Goal: Task Accomplishment & Management: Complete application form

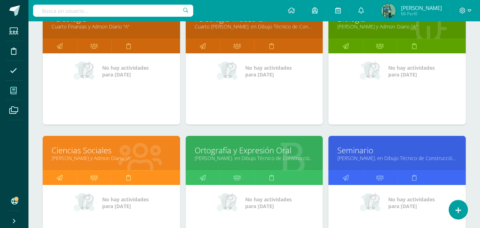
scroll to position [214, 0]
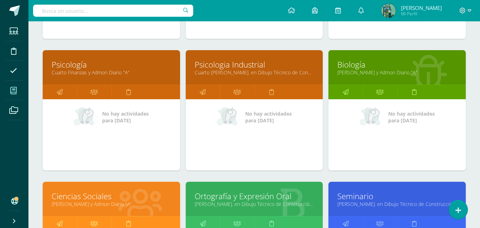
click at [88, 66] on link "Psicología" at bounding box center [112, 64] width 120 height 11
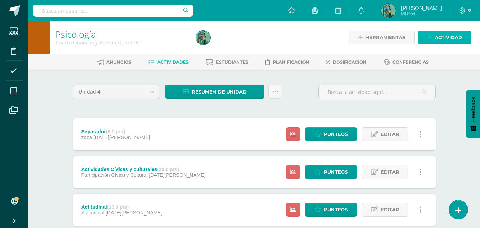
click at [448, 41] on span "Actividad" at bounding box center [448, 37] width 27 height 13
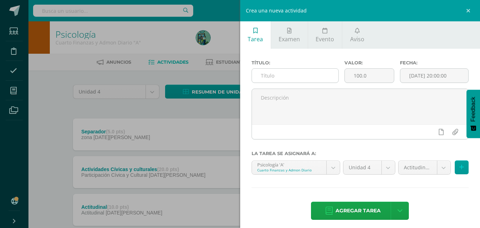
click at [292, 78] on input "text" at bounding box center [295, 76] width 87 height 14
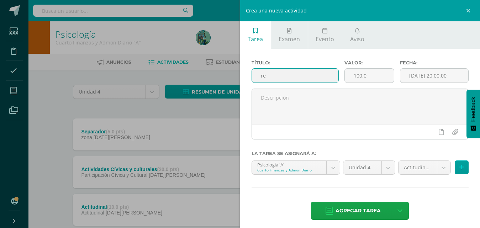
type input "r"
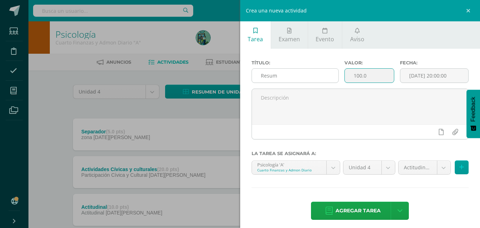
click at [289, 78] on input "Resum" at bounding box center [295, 76] width 87 height 14
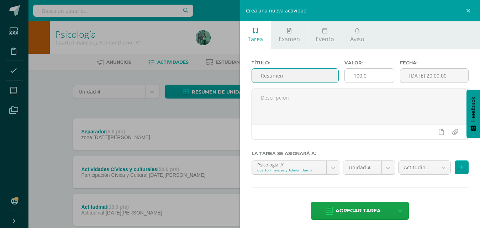
type input "Resumen"
click at [372, 75] on input "100.0" at bounding box center [369, 76] width 49 height 14
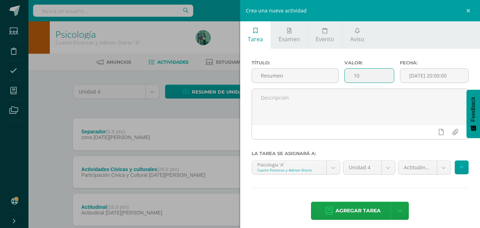
type input "1"
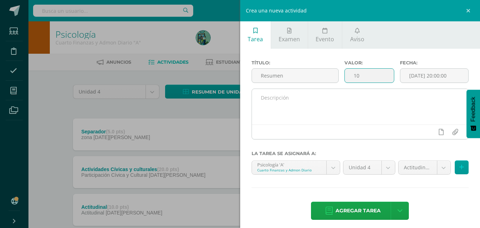
type input "10"
click at [391, 97] on textarea at bounding box center [360, 107] width 217 height 36
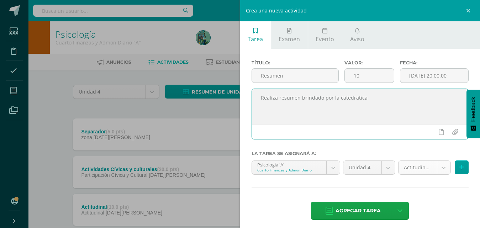
type textarea "Realiza resumen brindado por la catedratica"
click at [440, 169] on body "Estudiantes Disciplina Asistencia Mis cursos Archivos Soporte Ayuda Reportar un…" at bounding box center [240, 136] width 480 height 273
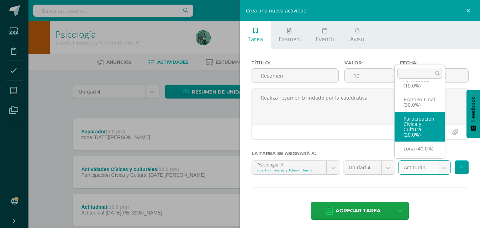
scroll to position [22, 0]
select select "69328"
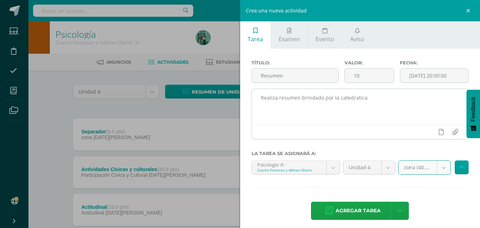
click at [356, 98] on textarea "Realiza resumen brindado por la catedratica" at bounding box center [360, 107] width 217 height 36
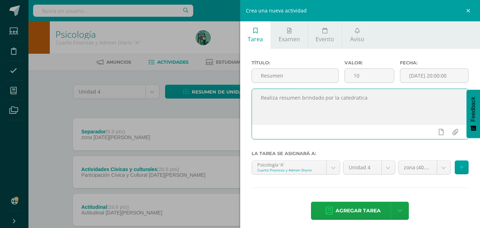
click at [358, 97] on textarea "Realiza resumen brindado por la catedratica" at bounding box center [360, 107] width 217 height 36
click at [357, 96] on textarea "Realiza resumen brindado por la catedratica" at bounding box center [360, 107] width 217 height 36
type textarea "Realiza resumen brindado por la catedrática"
click at [359, 212] on span "Agregar tarea" at bounding box center [358, 210] width 45 height 17
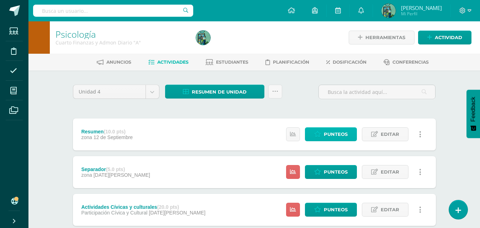
click at [335, 133] on span "Punteos" at bounding box center [336, 134] width 24 height 13
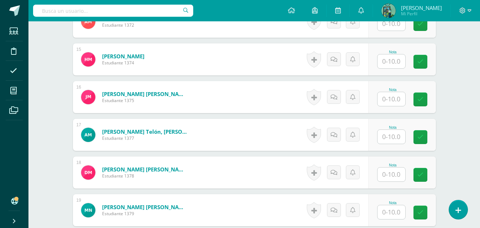
scroll to position [752, 0]
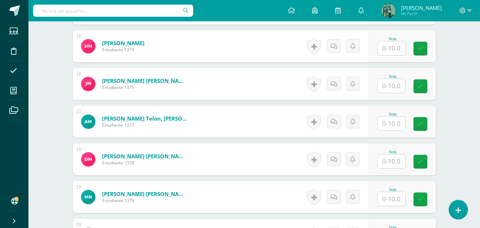
click at [392, 87] on input "text" at bounding box center [392, 86] width 28 height 14
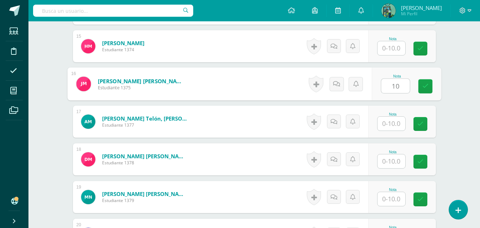
scroll to position [753, 0]
type input "10"
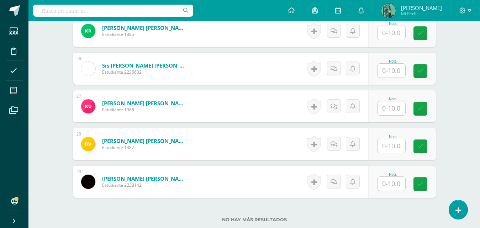
scroll to position [1146, 0]
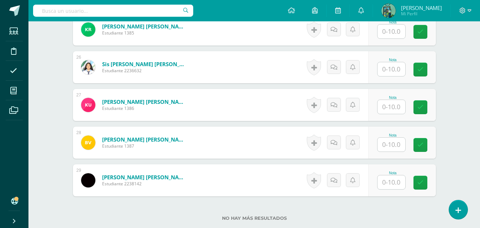
click at [392, 110] on input "text" at bounding box center [392, 107] width 28 height 14
type input "10"
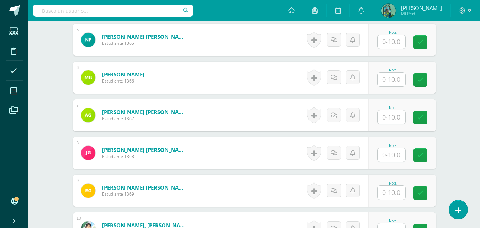
scroll to position [377, 0]
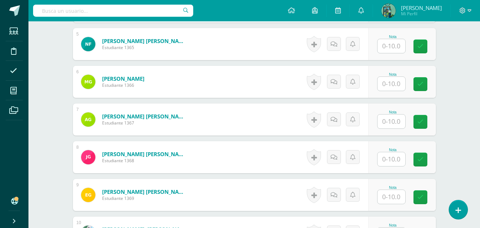
click at [394, 86] on input "text" at bounding box center [392, 84] width 28 height 14
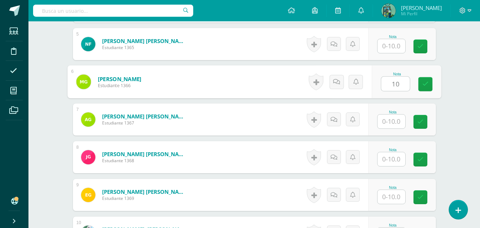
type input "10"
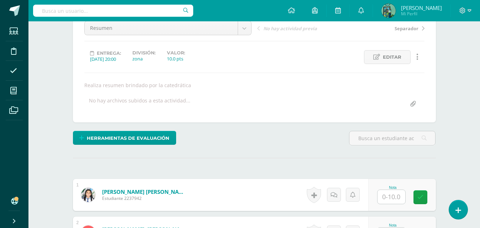
scroll to position [0, 0]
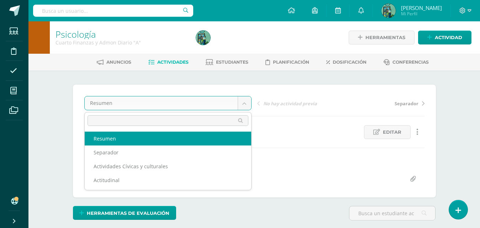
select select "/dashboard/teacher/grade-activity/83108/"
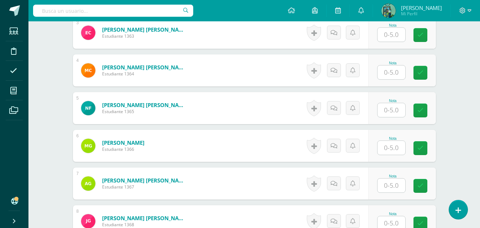
scroll to position [327, 0]
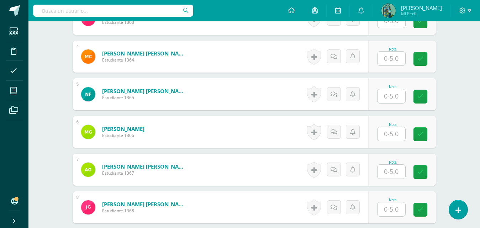
click at [399, 130] on input "text" at bounding box center [392, 134] width 28 height 14
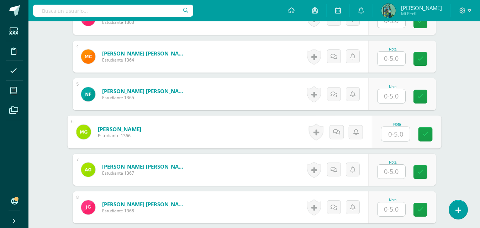
type input "5"
click at [422, 134] on link at bounding box center [425, 134] width 14 height 14
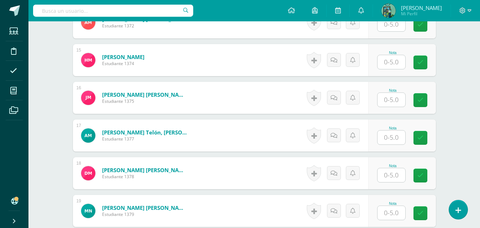
scroll to position [739, 0]
click at [395, 105] on input "text" at bounding box center [392, 100] width 28 height 14
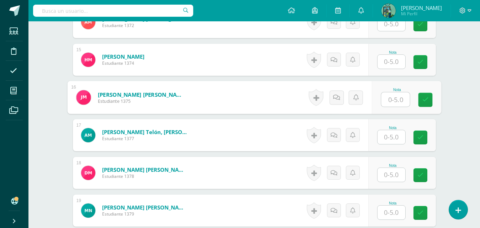
type input "5"
click at [422, 103] on link at bounding box center [425, 100] width 14 height 14
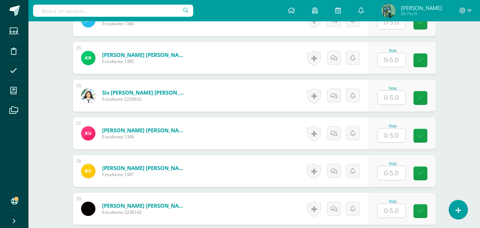
scroll to position [1122, 0]
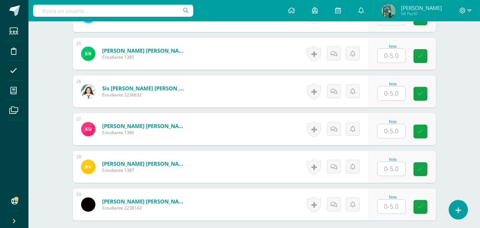
click at [393, 127] on input "text" at bounding box center [392, 131] width 28 height 14
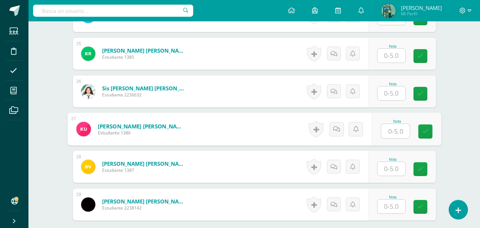
type input "5"
click at [422, 131] on link at bounding box center [425, 132] width 14 height 14
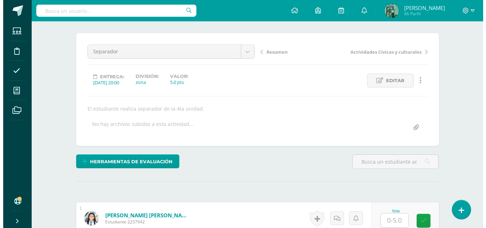
scroll to position [57, 0]
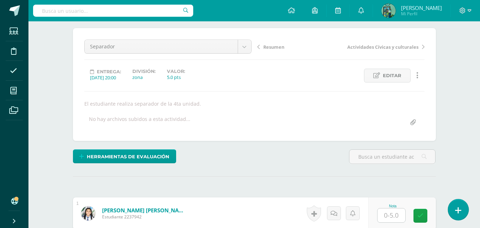
click at [455, 207] on link at bounding box center [458, 209] width 20 height 21
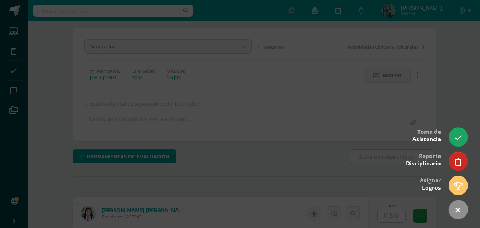
click at [460, 126] on div at bounding box center [240, 114] width 480 height 228
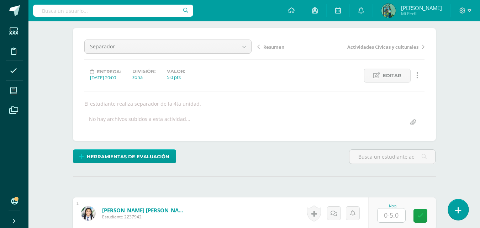
click at [462, 207] on link at bounding box center [458, 209] width 20 height 21
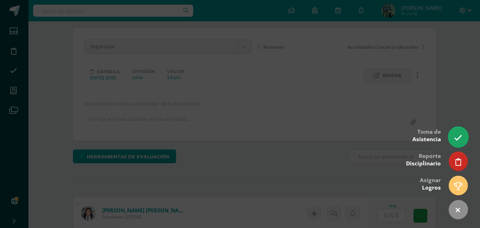
click at [454, 138] on link at bounding box center [458, 137] width 20 height 21
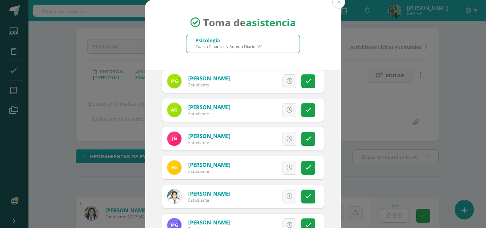
scroll to position [177, 0]
click at [303, 106] on link at bounding box center [309, 110] width 14 height 14
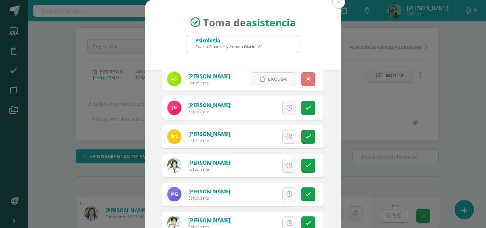
scroll to position [208, 0]
click at [304, 105] on link at bounding box center [309, 108] width 14 height 14
click at [284, 114] on link "Excusa" at bounding box center [274, 108] width 46 height 14
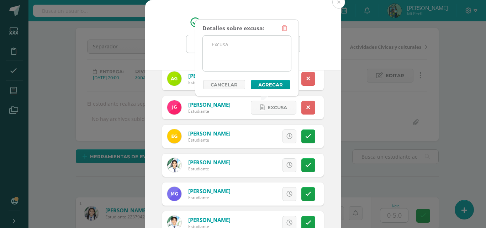
click at [286, 64] on textarea at bounding box center [247, 54] width 88 height 36
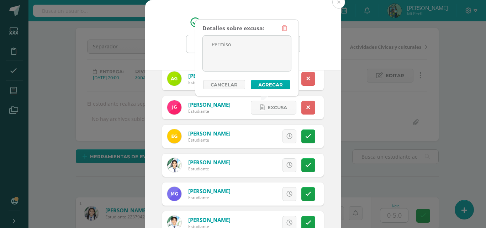
type textarea "Permiso"
click at [277, 89] on button "Agregar" at bounding box center [271, 84] width 40 height 9
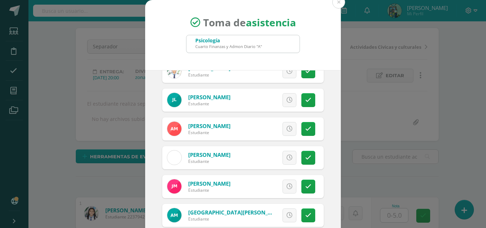
scroll to position [358, 0]
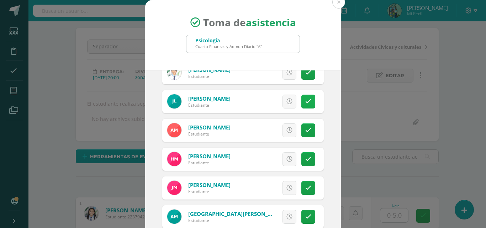
click at [302, 103] on link at bounding box center [309, 102] width 14 height 14
click at [302, 102] on link at bounding box center [309, 102] width 14 height 14
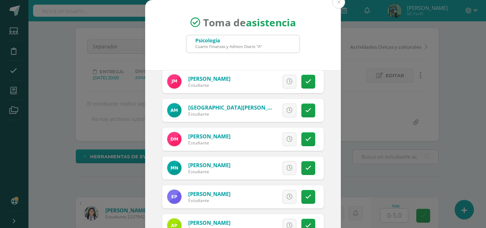
scroll to position [465, 0]
click at [302, 110] on link at bounding box center [309, 110] width 14 height 14
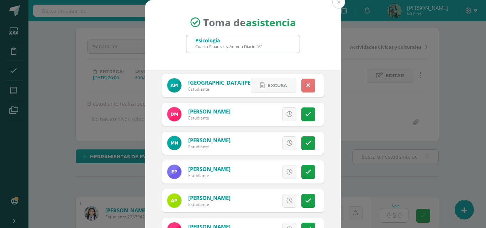
scroll to position [497, 0]
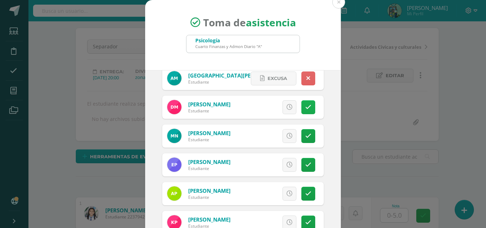
click at [304, 107] on link at bounding box center [309, 107] width 14 height 14
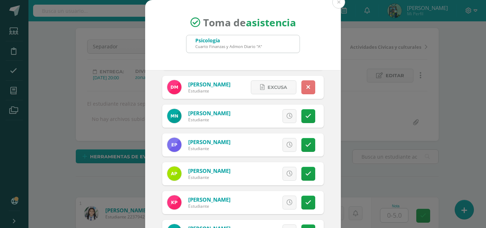
scroll to position [517, 0]
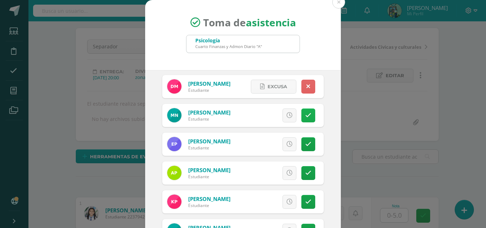
click at [303, 120] on link at bounding box center [309, 116] width 14 height 14
click at [277, 93] on span "Excusa" at bounding box center [278, 86] width 20 height 13
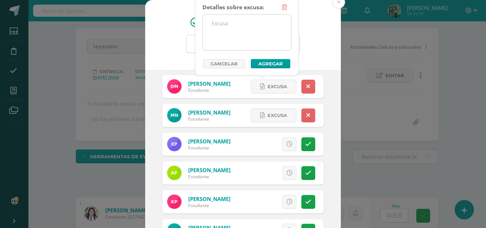
click at [273, 25] on textarea at bounding box center [247, 33] width 88 height 36
type textarea "Afuera del salón no ingreso a clases"
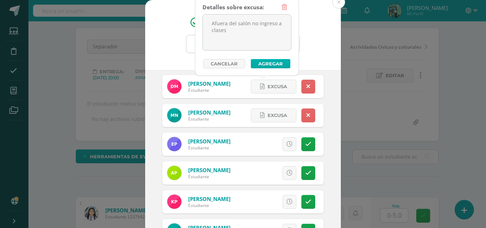
click at [276, 63] on button "Agregar" at bounding box center [271, 63] width 40 height 9
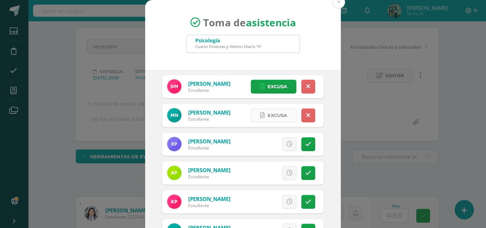
click at [268, 116] on span "Excusa" at bounding box center [278, 115] width 20 height 13
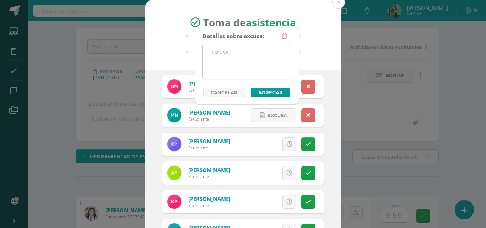
click at [267, 60] on textarea at bounding box center [247, 61] width 88 height 36
click at [260, 54] on textarea at bounding box center [247, 61] width 88 height 36
click at [234, 53] on textarea at bounding box center [247, 61] width 88 height 36
click at [235, 59] on textarea at bounding box center [247, 61] width 88 height 36
click at [233, 55] on textarea at bounding box center [247, 61] width 88 height 36
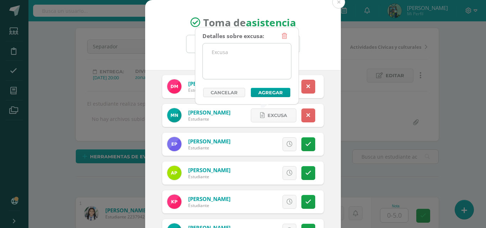
click at [235, 54] on textarea at bounding box center [247, 61] width 88 height 36
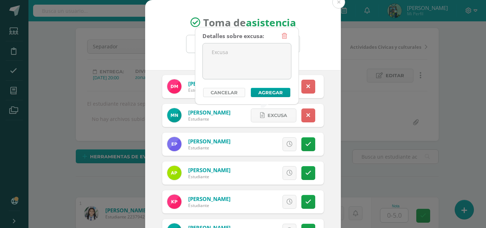
click at [229, 95] on link "Cancelar" at bounding box center [224, 92] width 42 height 9
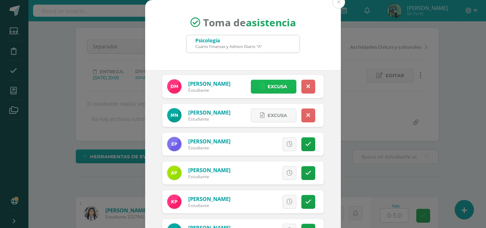
click at [273, 84] on span "Excusa" at bounding box center [278, 86] width 20 height 13
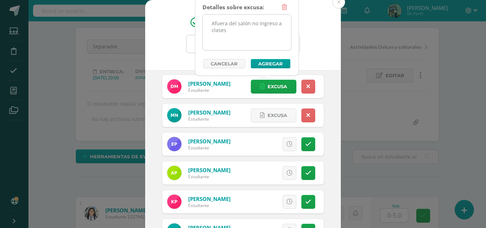
click at [230, 29] on textarea "Afuera del salón no ingreso a clases" at bounding box center [247, 33] width 88 height 36
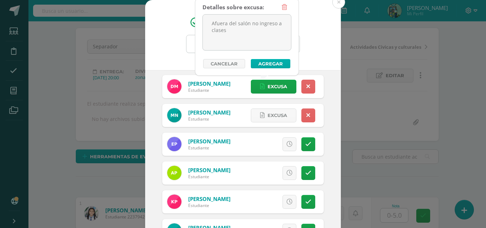
click at [272, 67] on button "Agregar" at bounding box center [271, 63] width 40 height 9
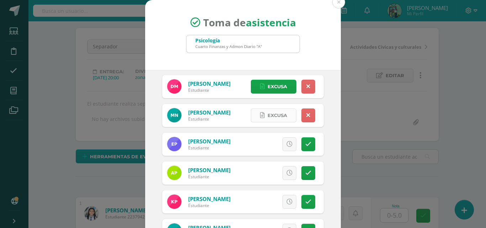
click at [268, 115] on span "Excusa" at bounding box center [278, 115] width 20 height 13
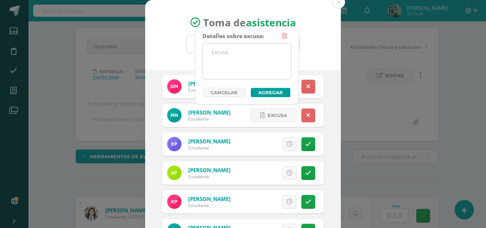
click at [259, 54] on textarea at bounding box center [247, 61] width 88 height 36
click at [259, 55] on textarea at bounding box center [247, 61] width 88 height 36
click at [258, 54] on textarea at bounding box center [247, 61] width 88 height 36
click at [257, 54] on textarea at bounding box center [247, 61] width 88 height 36
click at [257, 55] on textarea at bounding box center [247, 61] width 88 height 36
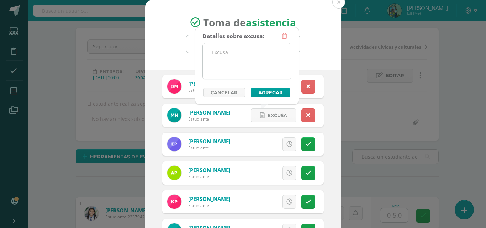
click at [236, 53] on textarea at bounding box center [247, 61] width 88 height 36
click at [232, 51] on textarea at bounding box center [247, 61] width 88 height 36
click at [231, 54] on textarea at bounding box center [247, 61] width 88 height 36
click at [230, 53] on textarea at bounding box center [247, 61] width 88 height 36
click at [230, 54] on textarea at bounding box center [247, 61] width 88 height 36
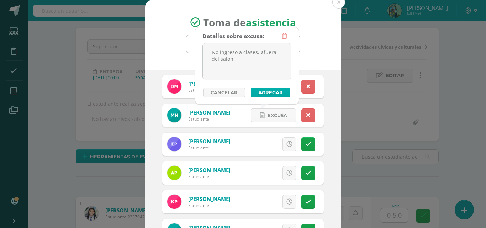
type textarea "No ingreso a clases, afuera del salon"
click at [280, 97] on button "Agregar" at bounding box center [271, 92] width 40 height 9
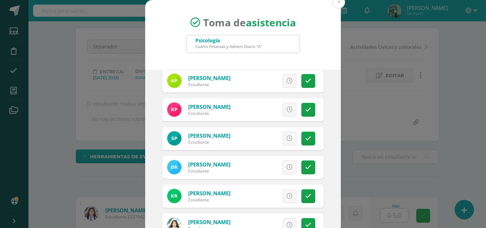
scroll to position [611, 0]
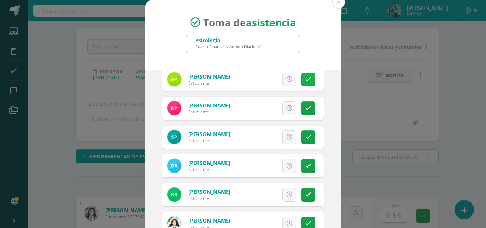
click at [303, 79] on link at bounding box center [309, 80] width 14 height 14
click at [305, 82] on link at bounding box center [309, 80] width 14 height 14
click at [303, 82] on link at bounding box center [309, 80] width 14 height 14
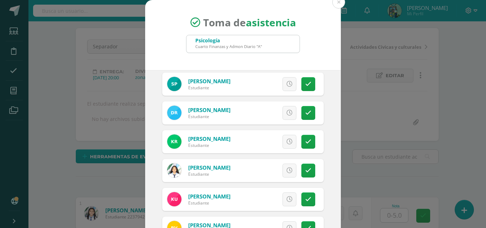
scroll to position [665, 0]
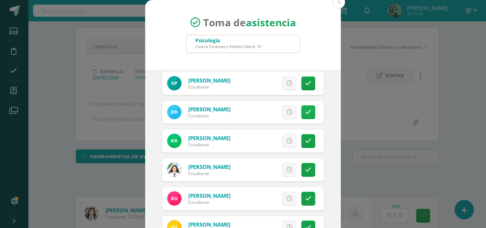
click at [303, 112] on link at bounding box center [309, 112] width 14 height 14
click at [270, 116] on span "Excusa" at bounding box center [278, 112] width 20 height 13
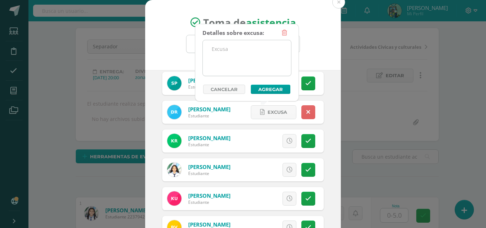
click at [277, 58] on textarea at bounding box center [247, 58] width 88 height 36
type textarea "D"
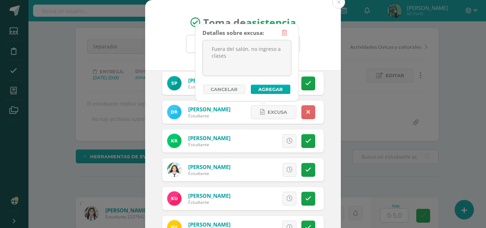
type textarea "Fuera del salón, no ingreso a clases"
click at [270, 90] on button "Agregar" at bounding box center [271, 89] width 40 height 9
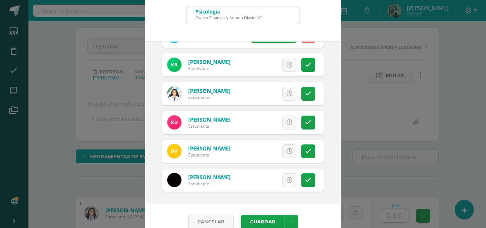
scroll to position [32, 0]
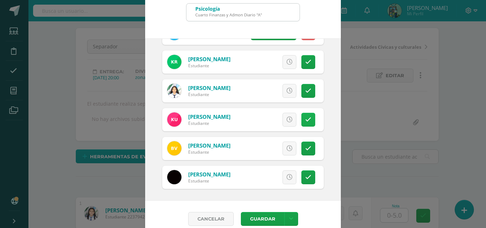
click at [302, 123] on link at bounding box center [309, 120] width 14 height 14
click at [275, 126] on span "Excusa" at bounding box center [278, 119] width 20 height 13
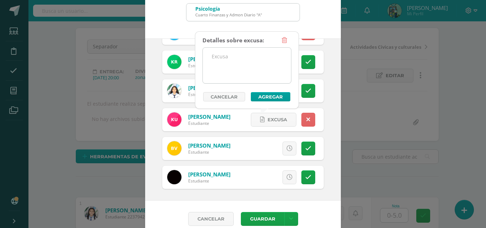
click at [266, 68] on textarea at bounding box center [247, 66] width 88 height 36
type textarea "p"
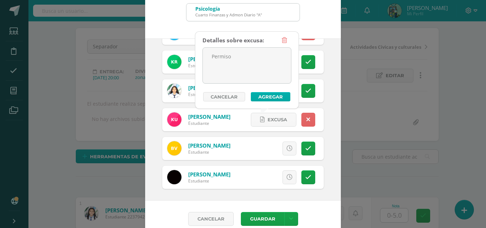
type textarea "Permiso"
click at [268, 96] on button "Agregar" at bounding box center [271, 96] width 40 height 9
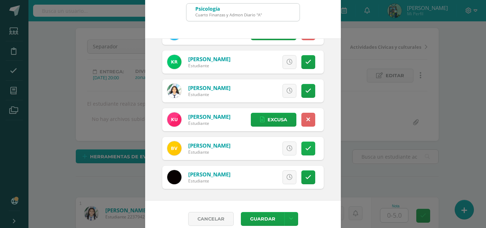
click at [303, 144] on link at bounding box center [309, 149] width 14 height 14
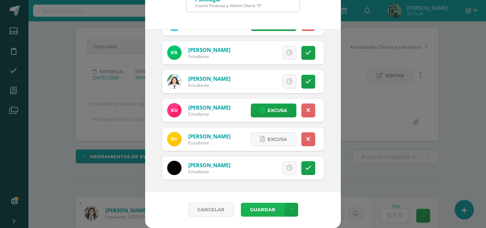
click at [263, 216] on button "Guardar" at bounding box center [262, 210] width 43 height 14
click at [263, 211] on span "submit" at bounding box center [262, 209] width 30 height 9
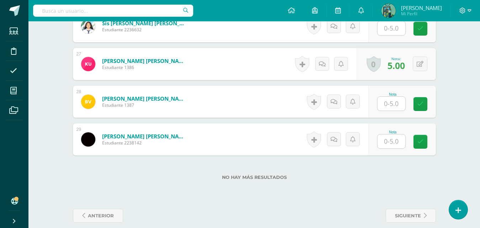
scroll to position [1187, 0]
click at [397, 148] on input "text" at bounding box center [392, 142] width 28 height 14
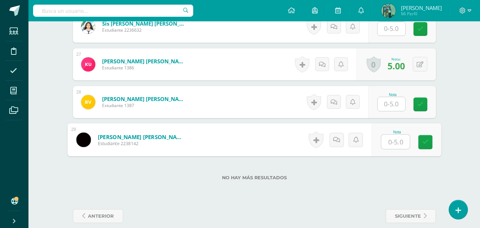
type input "5"
click at [428, 142] on icon at bounding box center [425, 142] width 6 height 6
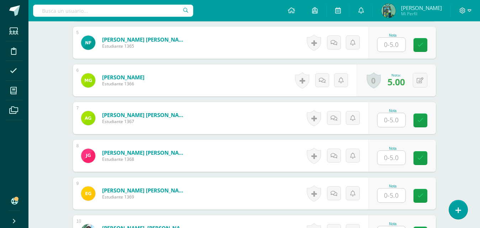
scroll to position [0, 0]
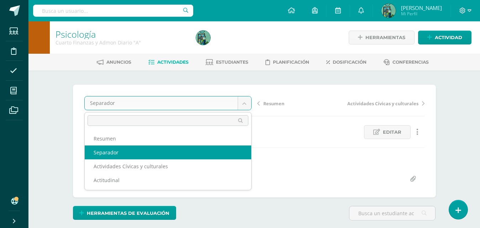
select select "/dashboard/teacher/grade-activity/83948/"
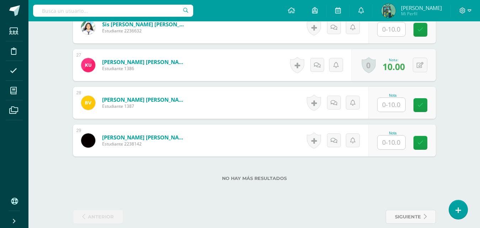
scroll to position [1196, 0]
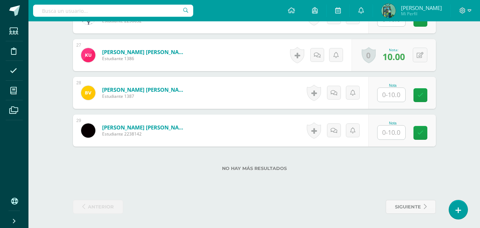
click at [400, 130] on input "text" at bounding box center [392, 133] width 28 height 14
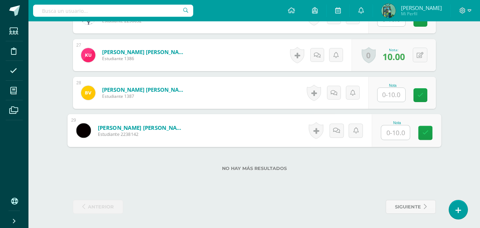
type input "8"
click at [422, 136] on link at bounding box center [425, 133] width 14 height 14
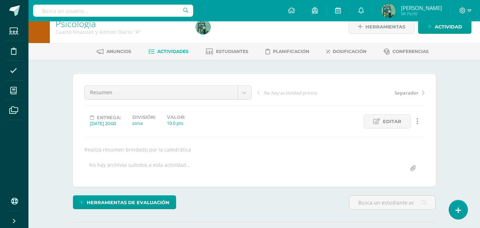
scroll to position [5, 0]
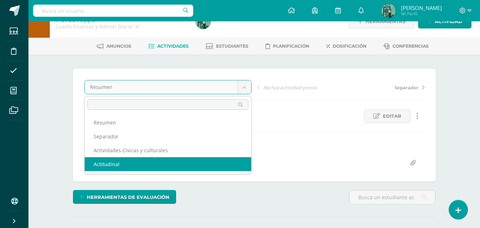
scroll to position [18, 0]
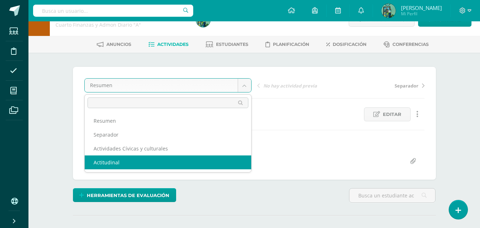
select select "/dashboard/teacher/grade-activity/83099/"
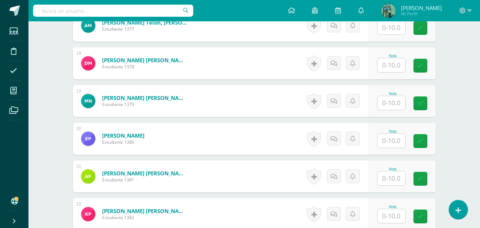
scroll to position [849, 0]
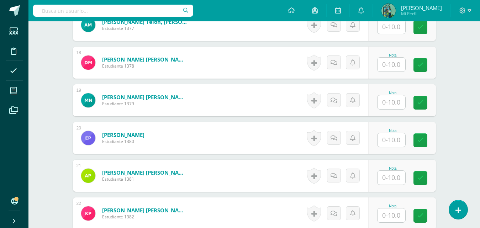
click at [392, 105] on input "text" at bounding box center [392, 102] width 28 height 14
type input "5"
click at [422, 100] on link at bounding box center [425, 103] width 14 height 14
click at [345, 104] on link at bounding box center [342, 100] width 14 height 14
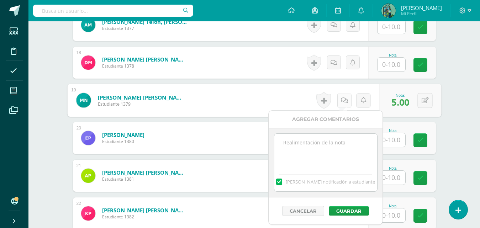
click at [348, 101] on link at bounding box center [344, 100] width 14 height 14
click at [326, 146] on textarea at bounding box center [326, 152] width 103 height 36
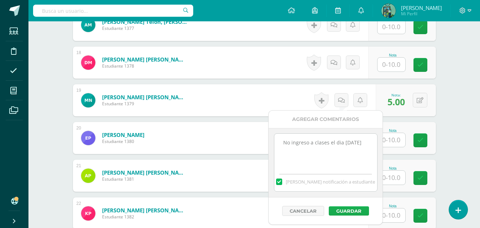
type textarea "No ingreso a clases el dia [DATE]"
click at [353, 213] on button "Guardar" at bounding box center [349, 211] width 40 height 9
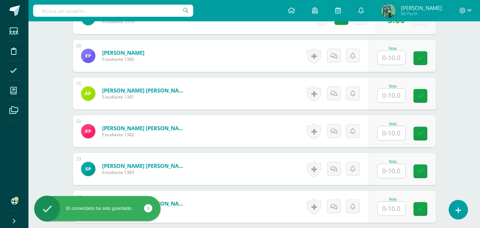
scroll to position [957, 0]
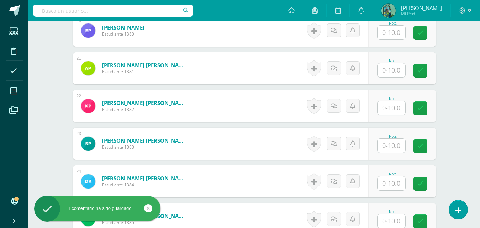
click at [397, 182] on input "text" at bounding box center [392, 184] width 28 height 14
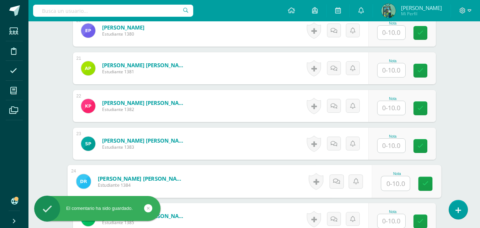
type input "5"
click at [429, 187] on link at bounding box center [425, 184] width 14 height 14
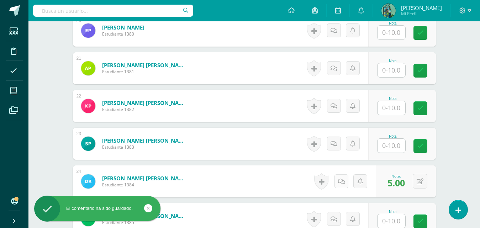
click at [345, 184] on link at bounding box center [342, 181] width 14 height 14
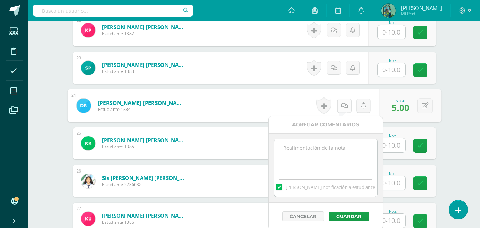
scroll to position [1034, 0]
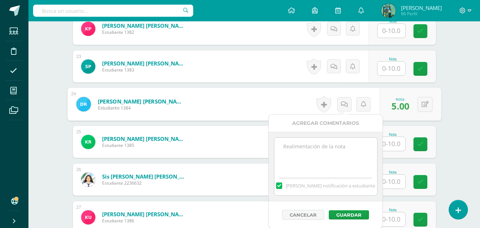
click at [342, 148] on textarea at bounding box center [326, 156] width 103 height 36
paste textarea "No ingreso a clases el dia [DATE]"
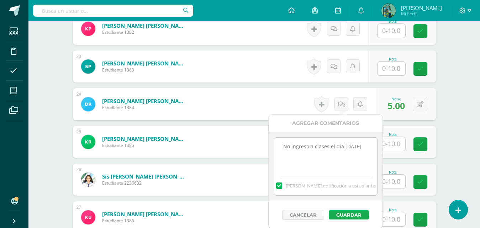
type textarea "No ingreso a clases el dia [DATE]"
click at [340, 217] on button "Guardar" at bounding box center [349, 214] width 40 height 9
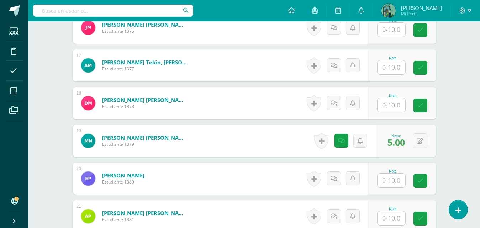
scroll to position [795, 0]
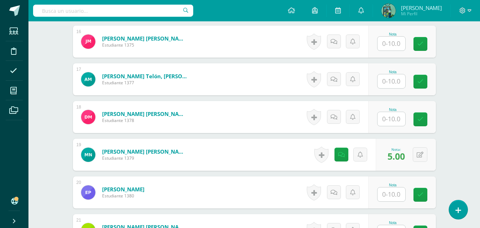
click at [399, 122] on input "text" at bounding box center [392, 119] width 28 height 14
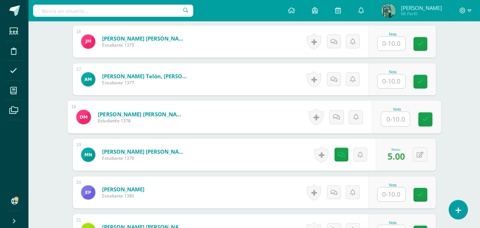
type input "5"
click at [429, 124] on link at bounding box center [425, 120] width 14 height 14
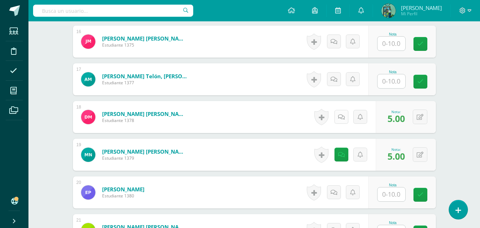
click at [345, 118] on link at bounding box center [342, 117] width 14 height 14
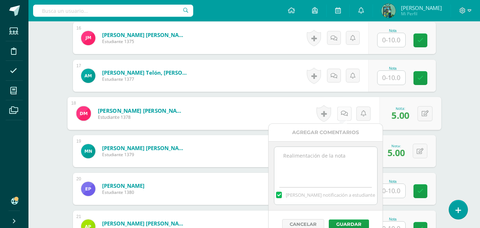
scroll to position [811, 0]
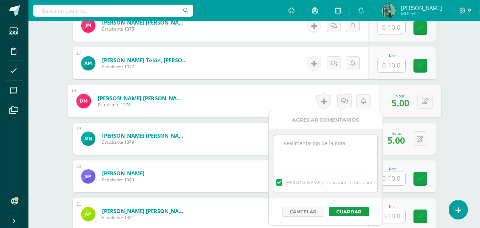
click at [331, 155] on textarea at bounding box center [326, 153] width 103 height 36
paste textarea "No ingreso a clases el dia [DATE]"
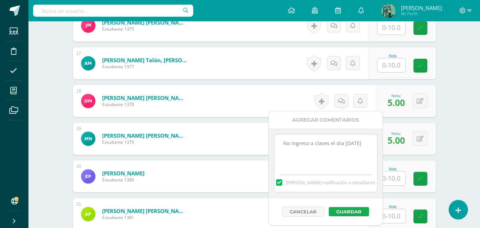
type textarea "No ingreso a clases el dia [DATE]"
click at [367, 215] on button "Guardar" at bounding box center [349, 211] width 40 height 9
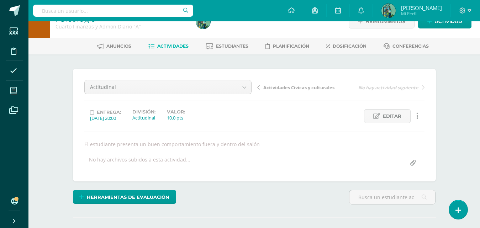
scroll to position [0, 0]
